Goal: Task Accomplishment & Management: Complete application form

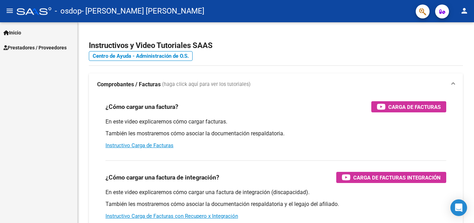
click at [30, 46] on span "Prestadores / Proveedores" at bounding box center [34, 48] width 63 height 8
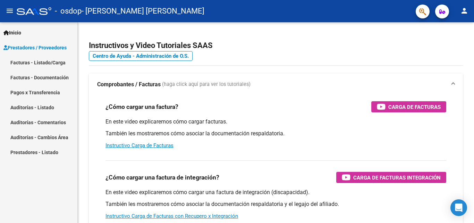
click at [38, 65] on link "Facturas - Listado/Carga" at bounding box center [38, 62] width 77 height 15
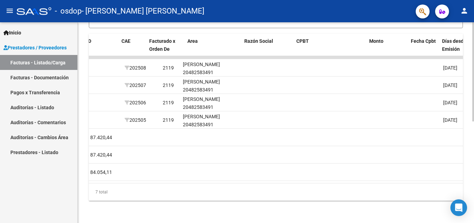
scroll to position [0, 39]
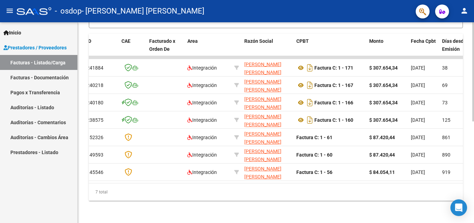
click at [131, 183] on datatable-body "241884 Integración [PERSON_NAME] [PERSON_NAME] 23370910634 Factura C: 1 - 171 $…" at bounding box center [276, 119] width 374 height 127
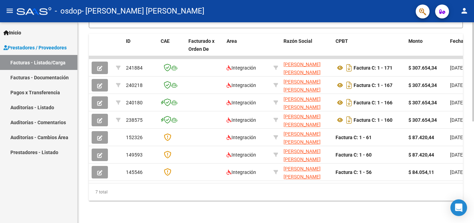
scroll to position [0, 0]
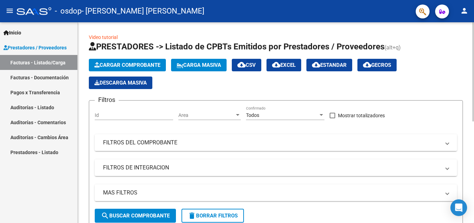
click at [143, 61] on button "Cargar Comprobante" at bounding box center [127, 65] width 77 height 13
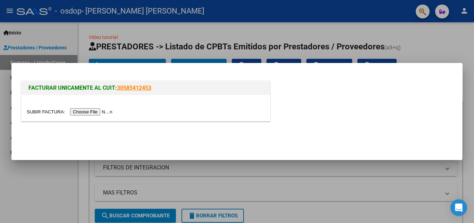
click at [95, 110] on input "file" at bounding box center [71, 111] width 88 height 7
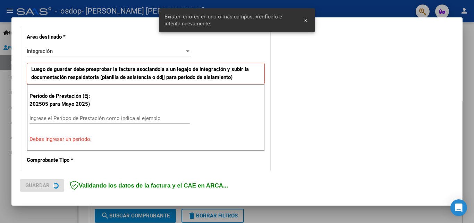
scroll to position [170, 0]
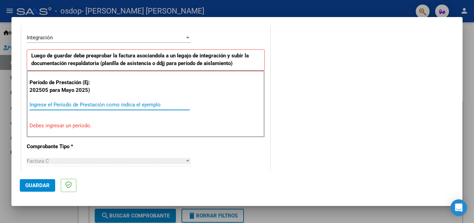
click at [67, 107] on input "Ingrese el Período de Prestación como indica el ejemplo" at bounding box center [110, 104] width 160 height 6
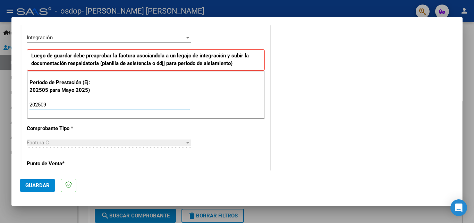
type input "202509"
click at [58, 145] on div "Factura C" at bounding box center [106, 142] width 158 height 6
click at [31, 186] on span "Guardar" at bounding box center [37, 185] width 24 height 6
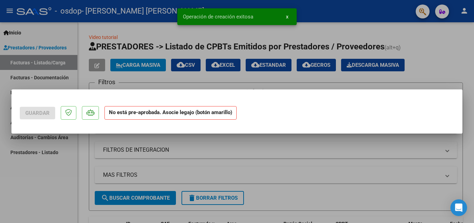
scroll to position [0, 0]
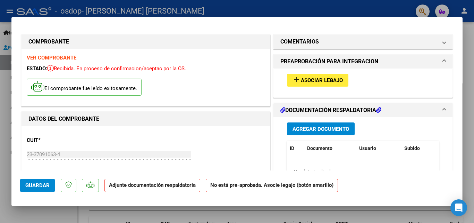
click at [316, 83] on span "Asociar Legajo" at bounding box center [322, 80] width 42 height 6
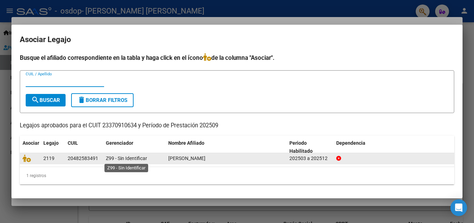
click at [114, 159] on span "Z99 - Sin Identificar" at bounding box center [126, 158] width 41 height 6
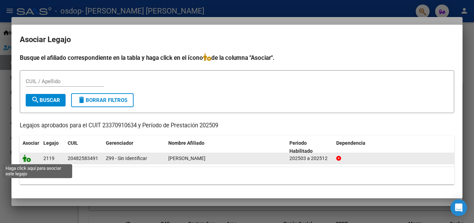
click at [29, 160] on icon at bounding box center [27, 158] width 8 height 8
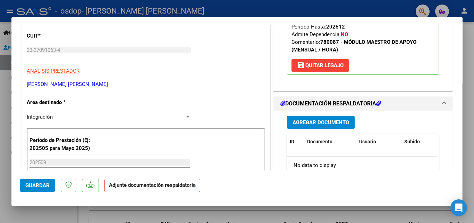
scroll to position [139, 0]
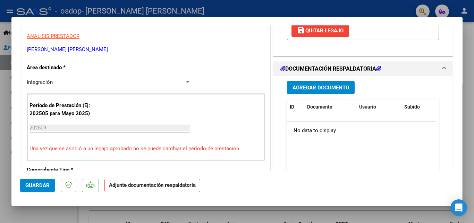
click at [296, 86] on span "Agregar Documento" at bounding box center [321, 87] width 57 height 6
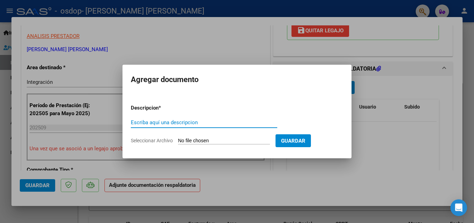
click at [139, 123] on input "Escriba aquí una descripcion" at bounding box center [204, 122] width 147 height 6
type input "planilla de asistencia"
click at [238, 138] on input "Seleccionar Archivo" at bounding box center [224, 141] width 92 height 7
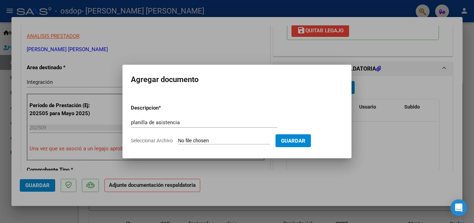
click at [214, 135] on form "Descripcion * planilla de asistencia Escriba aquí una descripcion Seleccionar A…" at bounding box center [237, 124] width 213 height 51
click at [214, 140] on input "Seleccionar Archivo" at bounding box center [224, 141] width 92 height 7
click at [239, 139] on input "Seleccionar Archivo" at bounding box center [224, 141] width 92 height 7
type input "C:\fakepath\asistencia septiembre.pdf"
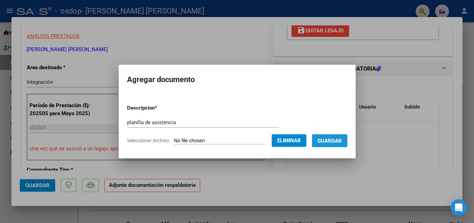
click at [339, 139] on span "Guardar" at bounding box center [330, 141] width 24 height 6
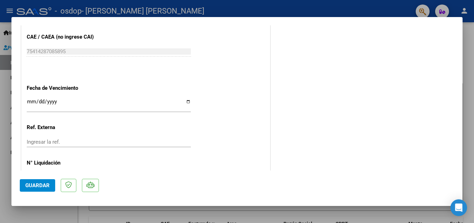
scroll to position [477, 0]
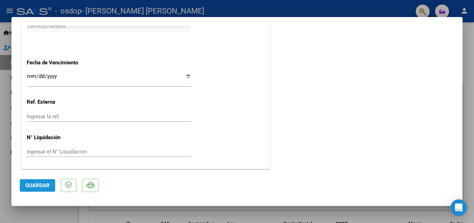
click at [37, 184] on span "Guardar" at bounding box center [37, 185] width 24 height 6
click at [41, 188] on span "Guardar" at bounding box center [37, 185] width 24 height 6
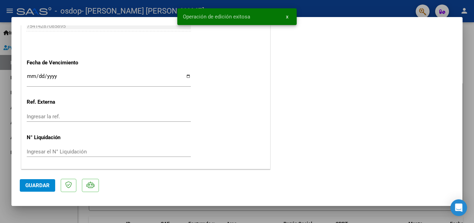
click at [289, 16] on button "x" at bounding box center [288, 16] width 14 height 13
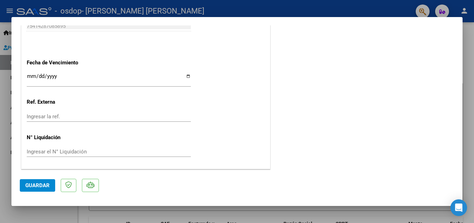
click at [5, 84] on div at bounding box center [237, 111] width 474 height 223
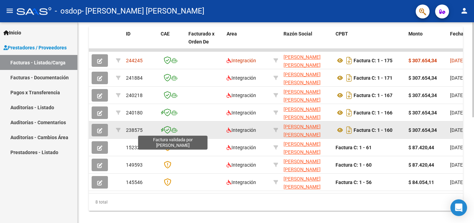
scroll to position [0, 0]
